Goal: Task Accomplishment & Management: Use online tool/utility

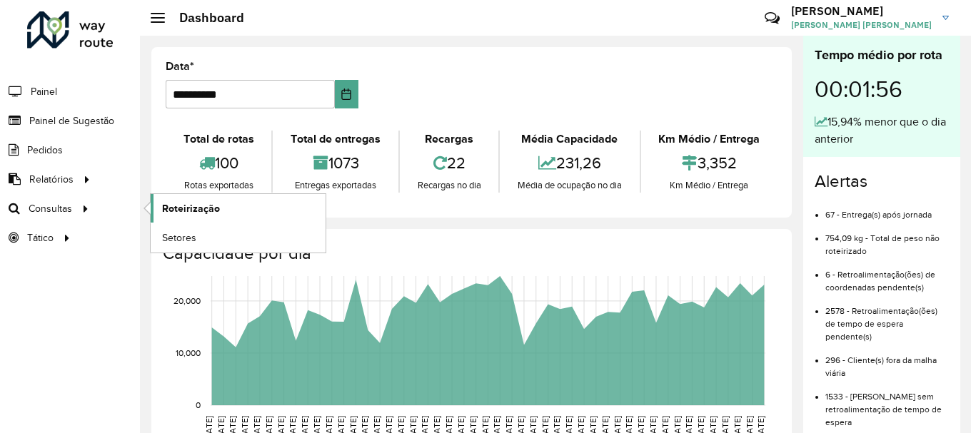
click at [216, 217] on link "Roteirização" at bounding box center [238, 208] width 175 height 29
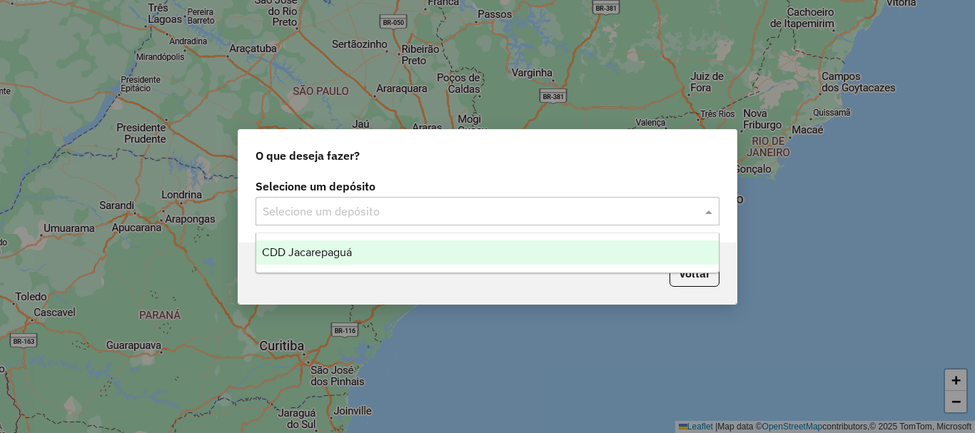
click at [266, 222] on div "Selecione um depósito" at bounding box center [488, 211] width 464 height 29
click at [291, 241] on div "CDD Jacarepaguá" at bounding box center [487, 253] width 463 height 24
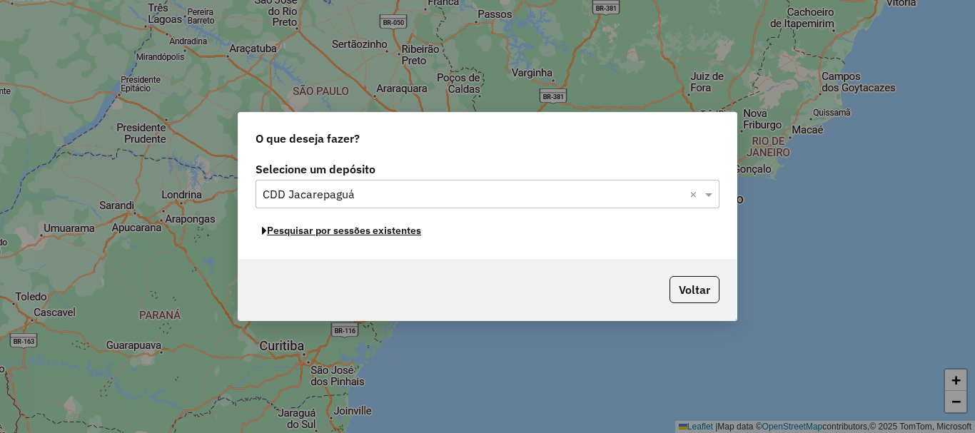
click at [391, 236] on button "Pesquisar por sessões existentes" at bounding box center [342, 231] width 172 height 22
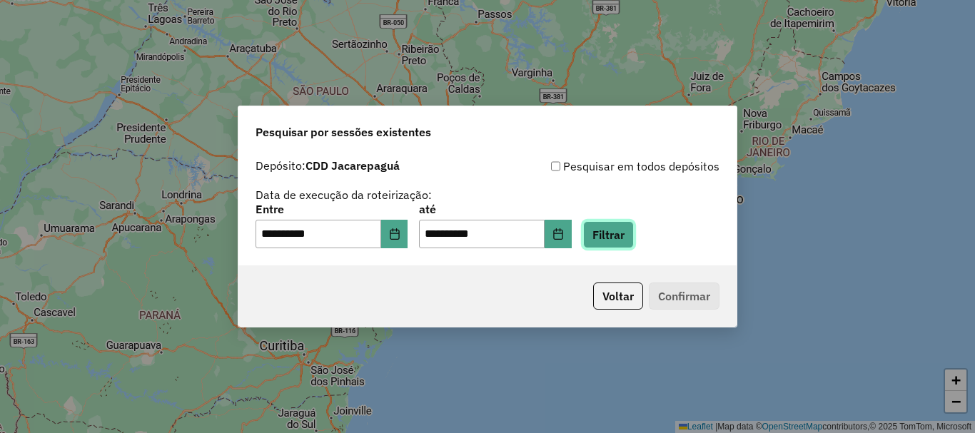
click at [628, 239] on button "Filtrar" at bounding box center [608, 234] width 51 height 27
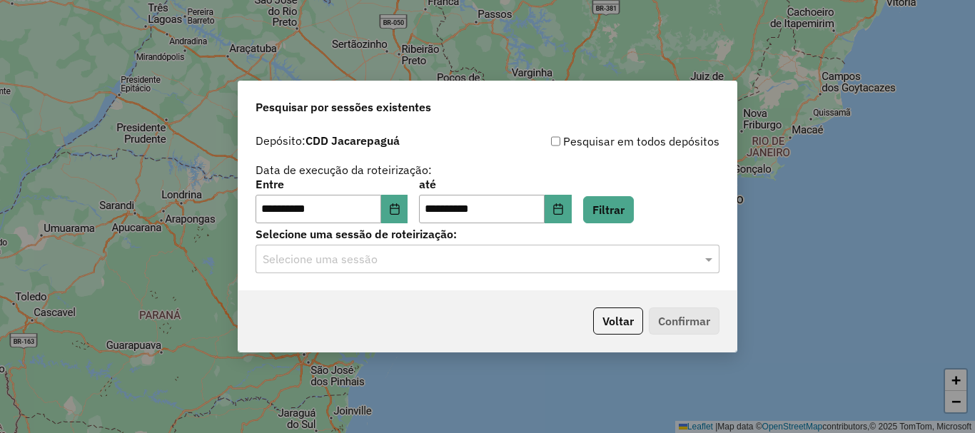
click at [337, 271] on div "Selecione uma sessão" at bounding box center [488, 259] width 464 height 29
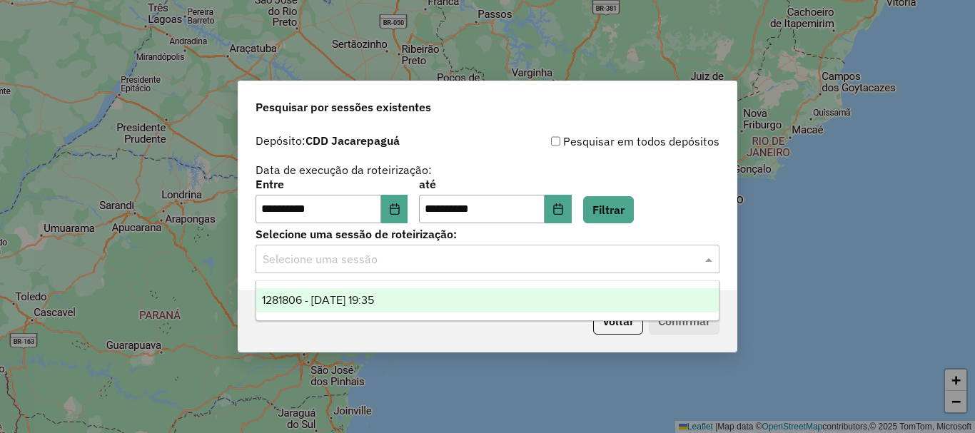
click at [336, 308] on div "1281806 - 24/09/2025 19:35" at bounding box center [487, 301] width 463 height 24
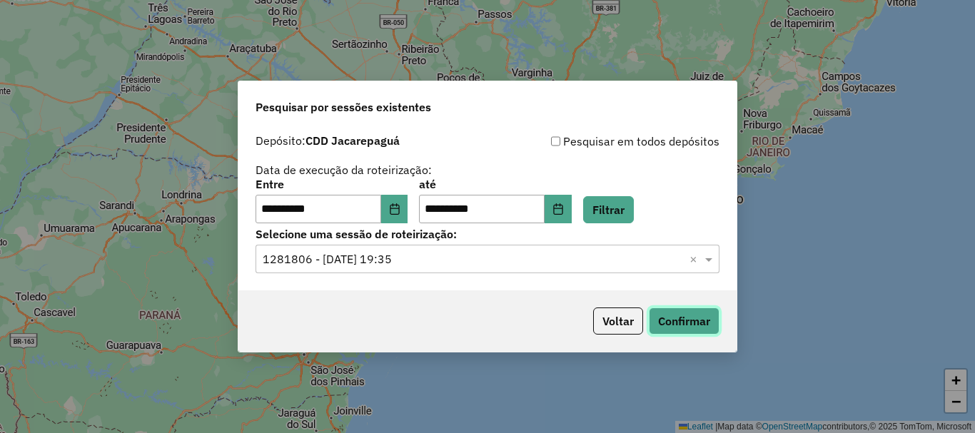
click at [704, 316] on button "Confirmar" at bounding box center [684, 321] width 71 height 27
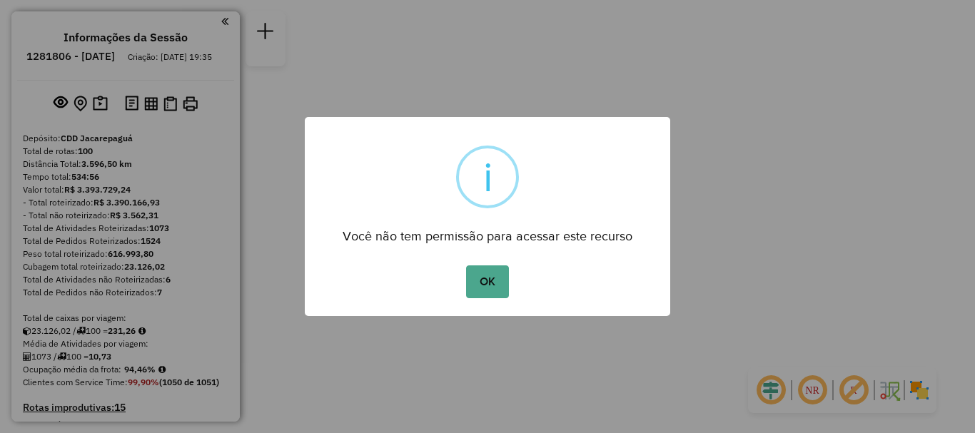
click at [512, 275] on div "OK No Cancel" at bounding box center [488, 282] width 366 height 40
click at [495, 281] on button "OK" at bounding box center [487, 282] width 42 height 33
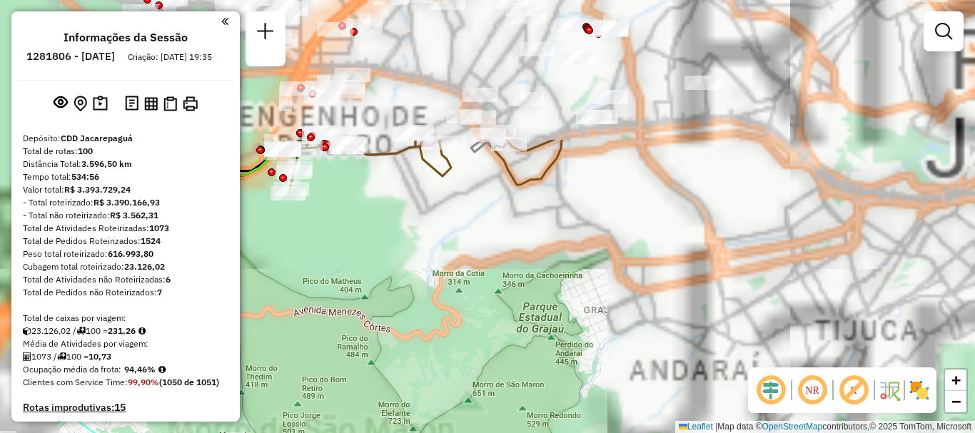
click at [626, 349] on div "Janela de atendimento Grade de atendimento Capacidade Transportadoras Veículos …" at bounding box center [487, 216] width 975 height 433
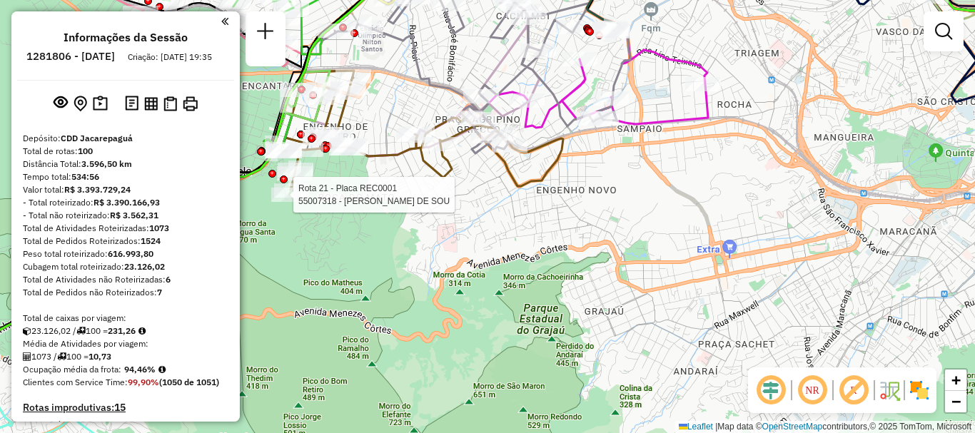
select select "**********"
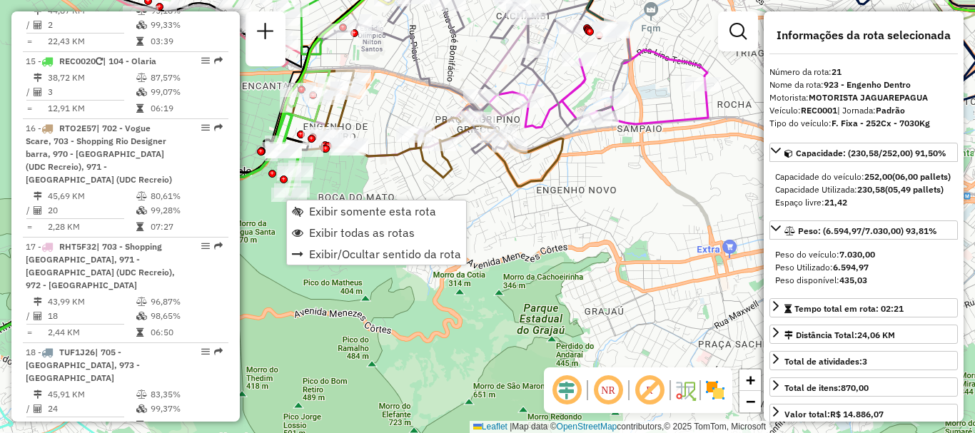
scroll to position [2185, 0]
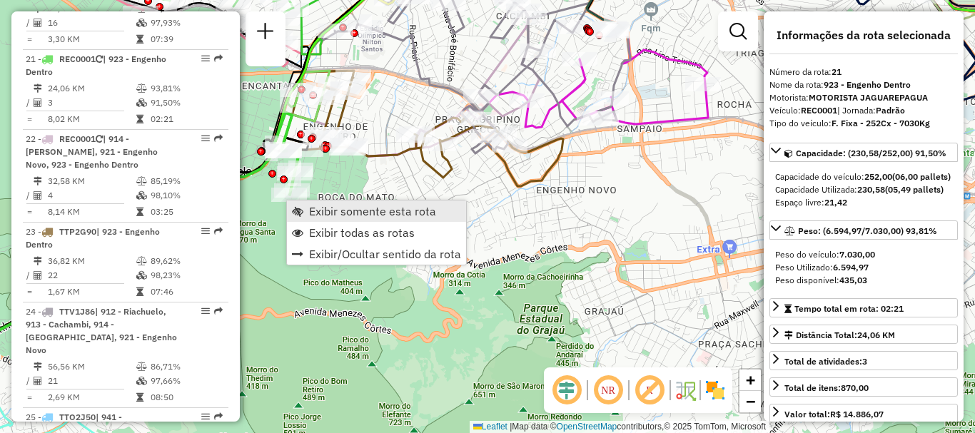
click at [358, 214] on span "Exibir somente esta rota" at bounding box center [372, 211] width 127 height 11
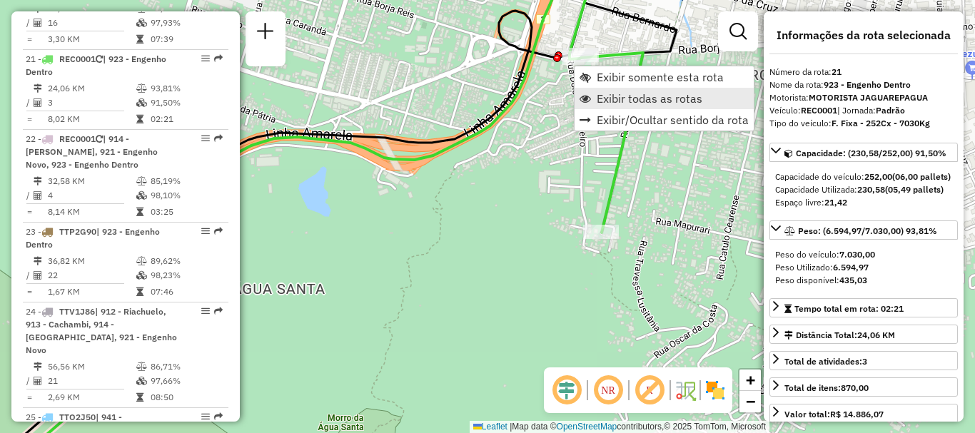
click at [620, 89] on link "Exibir todas as rotas" at bounding box center [664, 98] width 179 height 21
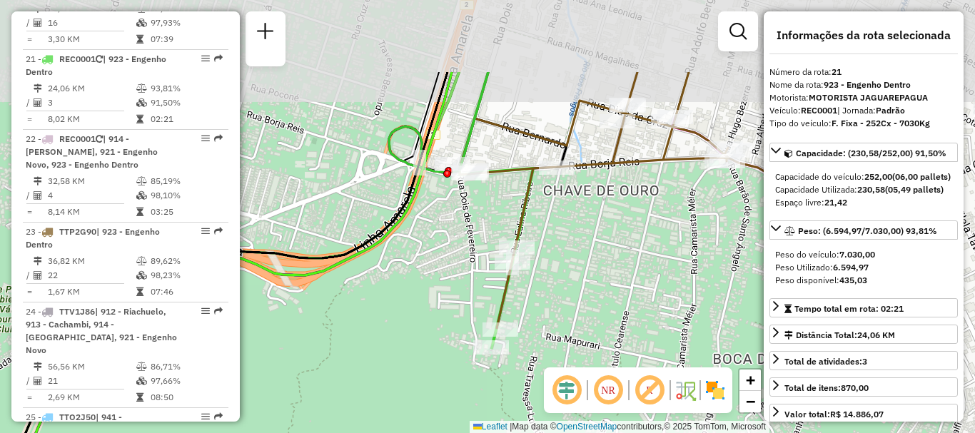
drag, startPoint x: 629, startPoint y: 93, endPoint x: 527, endPoint y: 216, distance: 159.7
click at [521, 221] on icon at bounding box center [708, 200] width 508 height 256
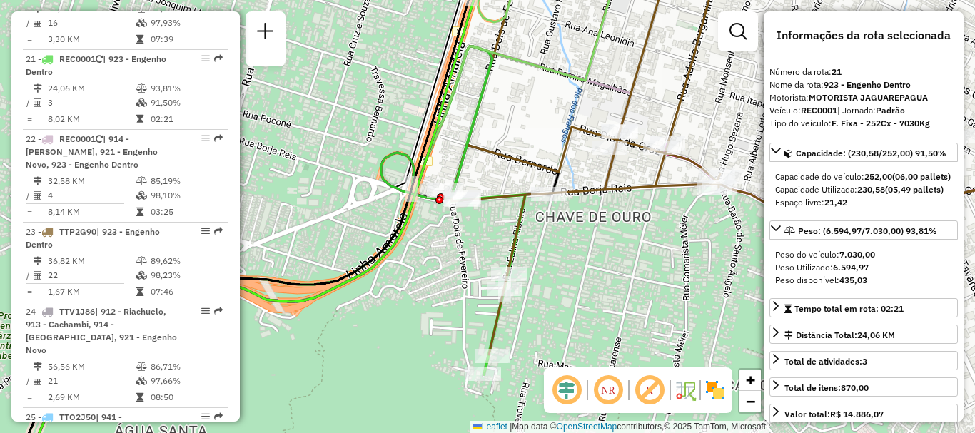
drag, startPoint x: 568, startPoint y: 114, endPoint x: 488, endPoint y: 267, distance: 173.1
click at [488, 267] on div "Janela de atendimento Grade de atendimento Capacidade Transportadoras Veículos …" at bounding box center [487, 216] width 975 height 433
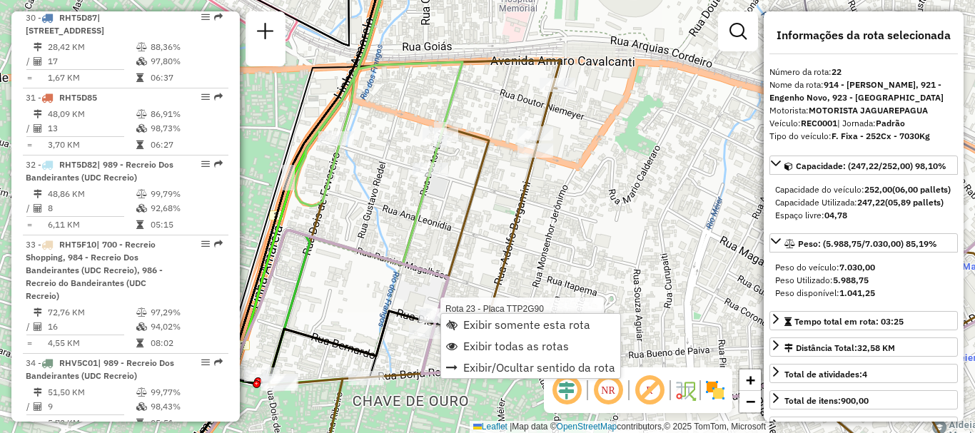
scroll to position [2265, 0]
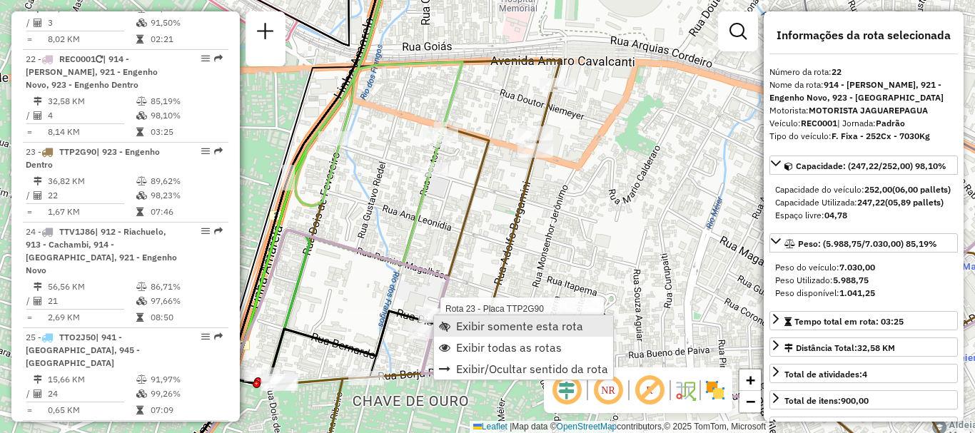
click at [460, 328] on span "Exibir somente esta rota" at bounding box center [519, 326] width 127 height 11
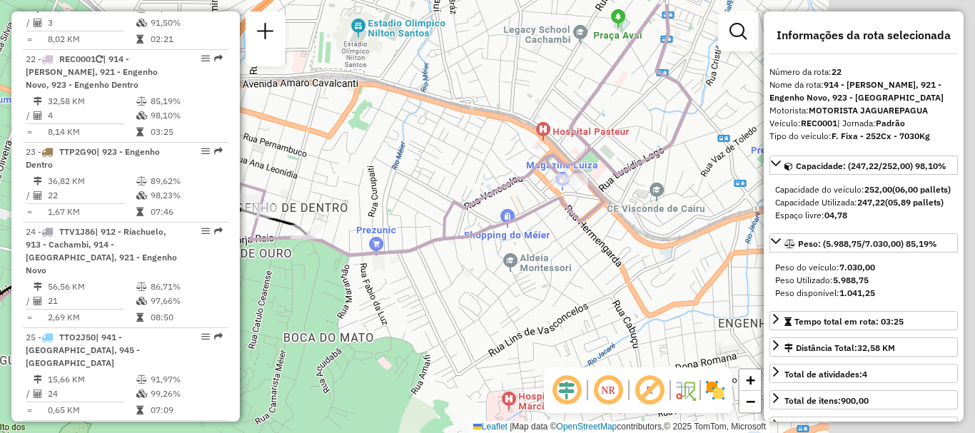
drag, startPoint x: 596, startPoint y: 114, endPoint x: 338, endPoint y: 168, distance: 264.1
click at [338, 168] on div "Janela de atendimento Grade de atendimento Capacidade Transportadoras Veículos …" at bounding box center [487, 216] width 975 height 433
